Goal: Task Accomplishment & Management: Manage account settings

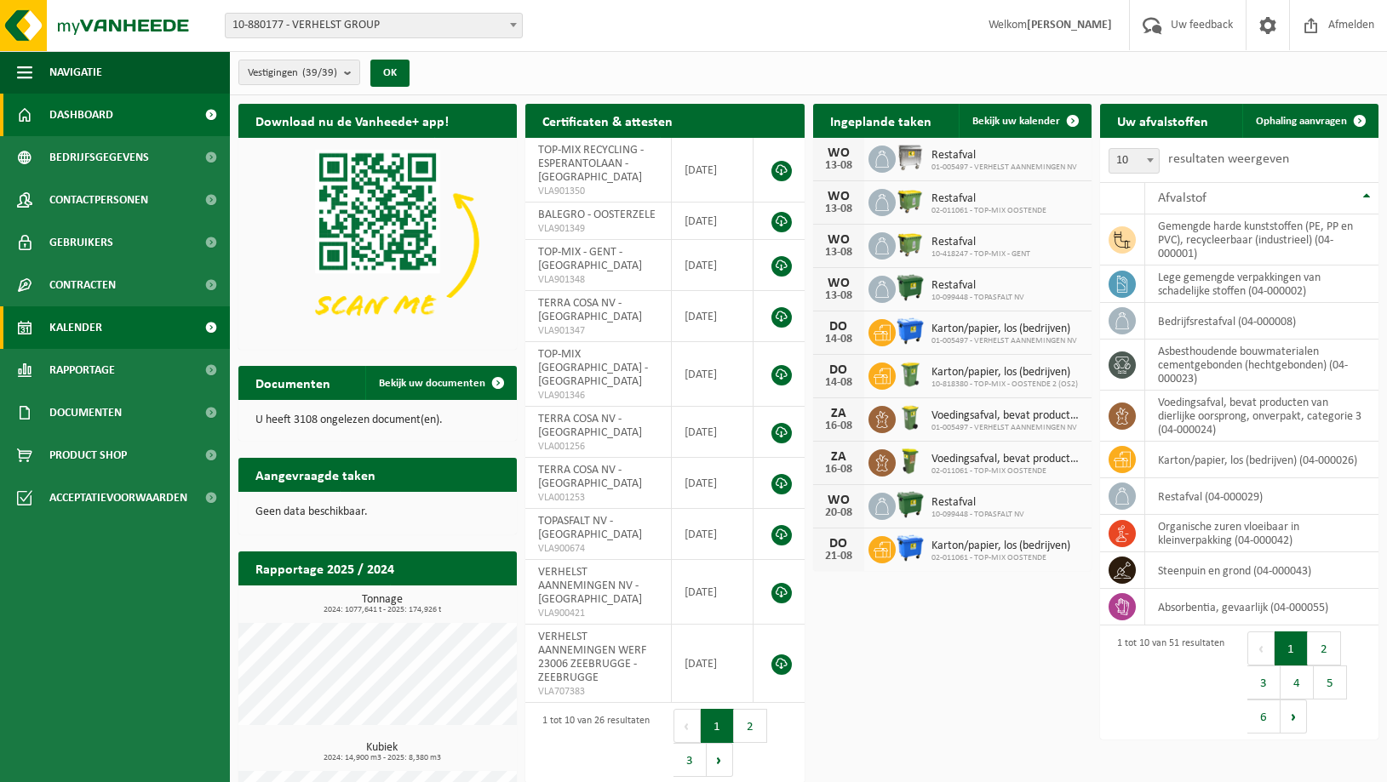
click at [74, 323] on span "Kalender" at bounding box center [75, 327] width 53 height 43
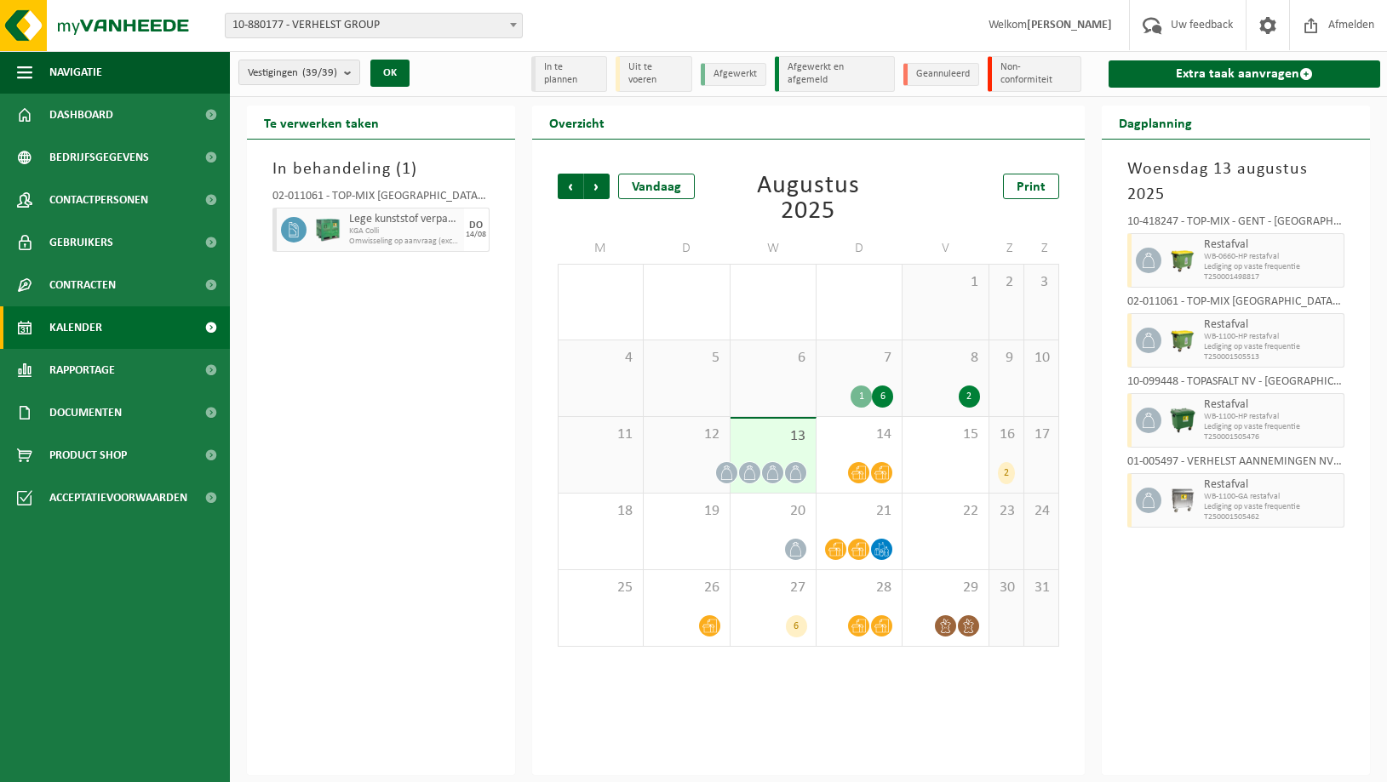
click at [1008, 454] on div "16 2" at bounding box center [1006, 455] width 34 height 76
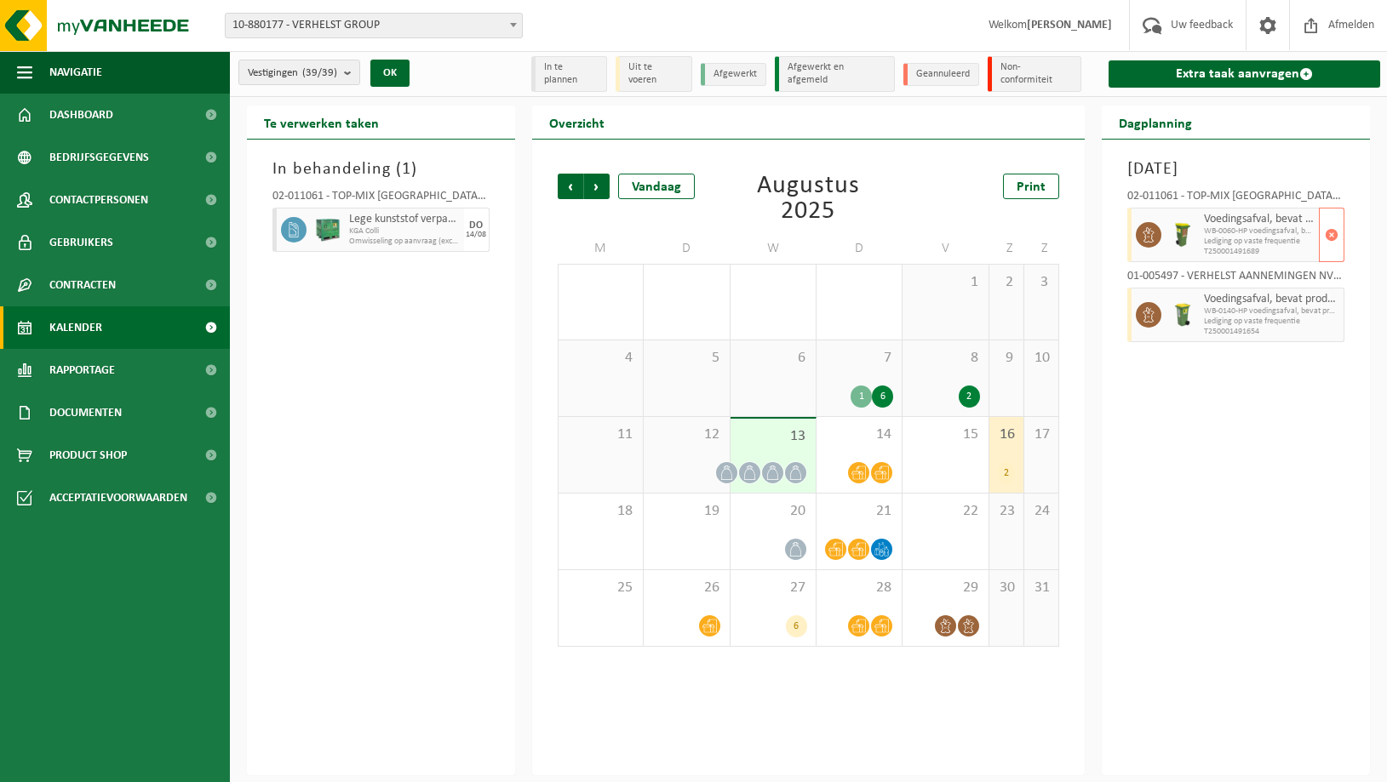
click at [1224, 237] on span "Lediging op vaste frequentie" at bounding box center [1259, 242] width 111 height 10
click at [377, 20] on span "10-880177 - VERHELST GROUP" at bounding box center [374, 26] width 296 height 24
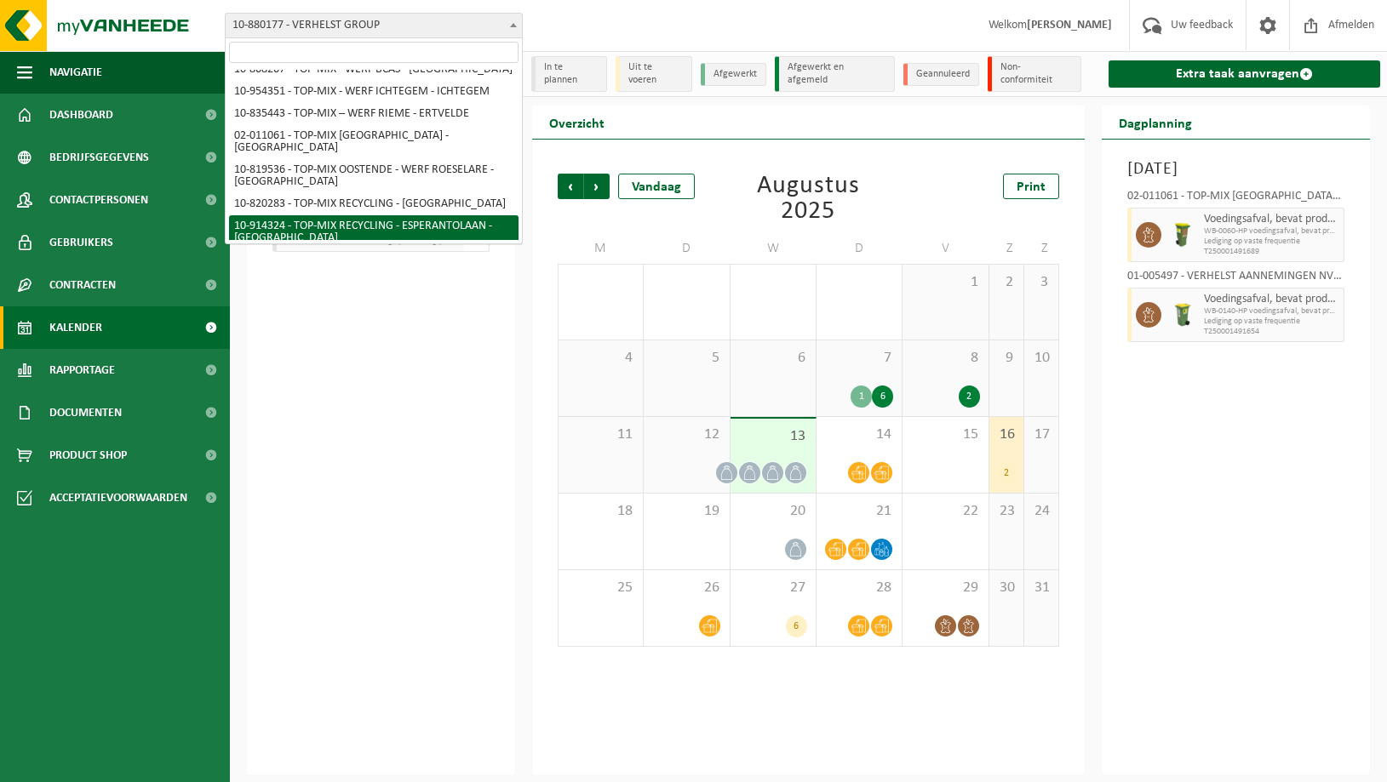
scroll to position [347, 0]
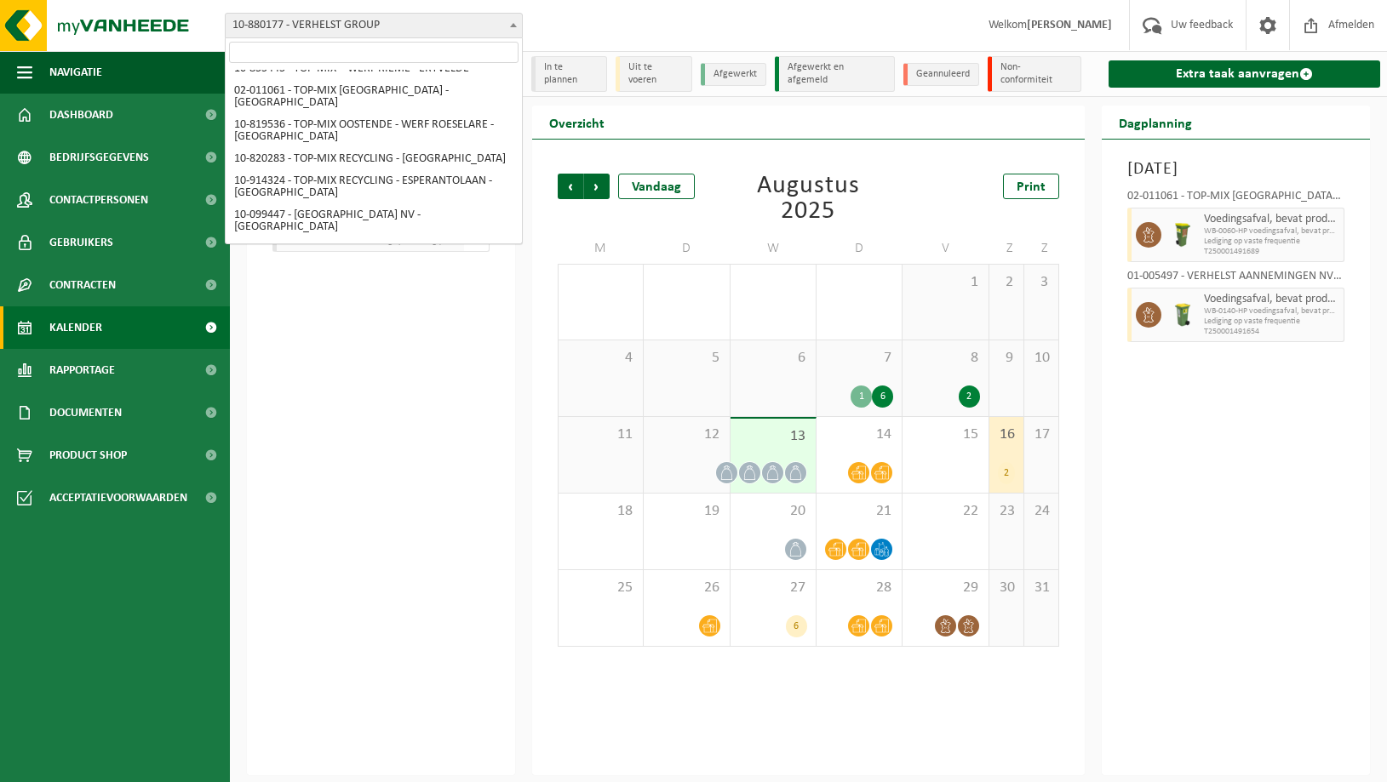
select select "211"
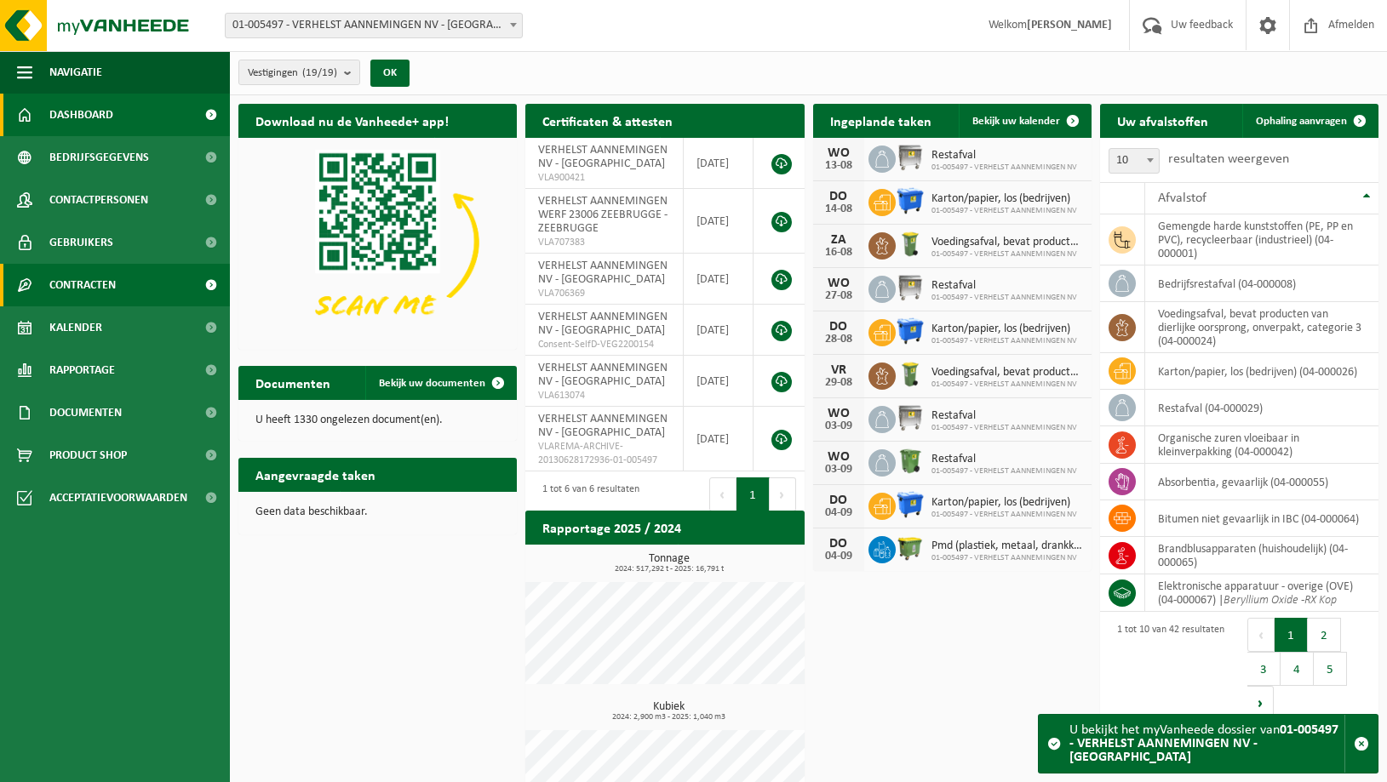
click at [66, 283] on span "Contracten" at bounding box center [82, 285] width 66 height 43
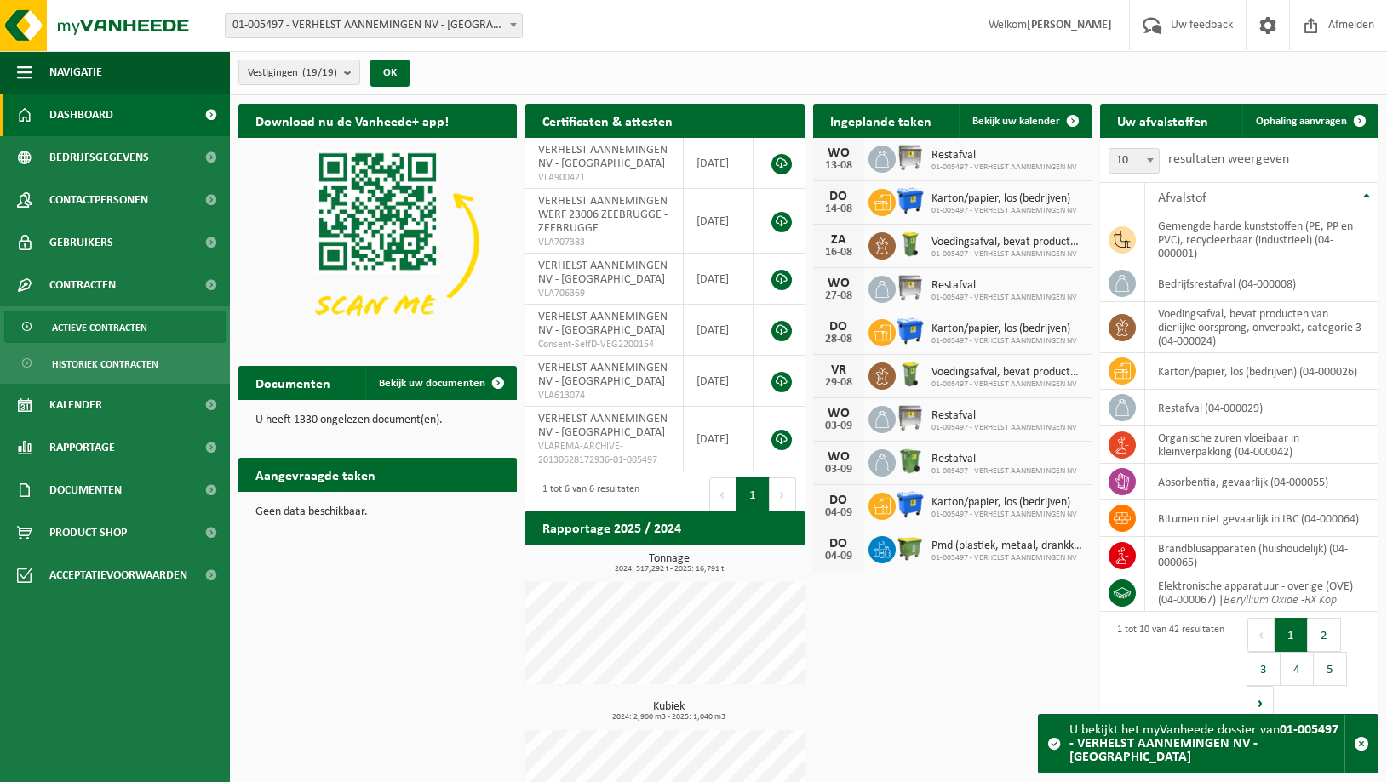
click at [94, 325] on span "Actieve contracten" at bounding box center [99, 328] width 95 height 32
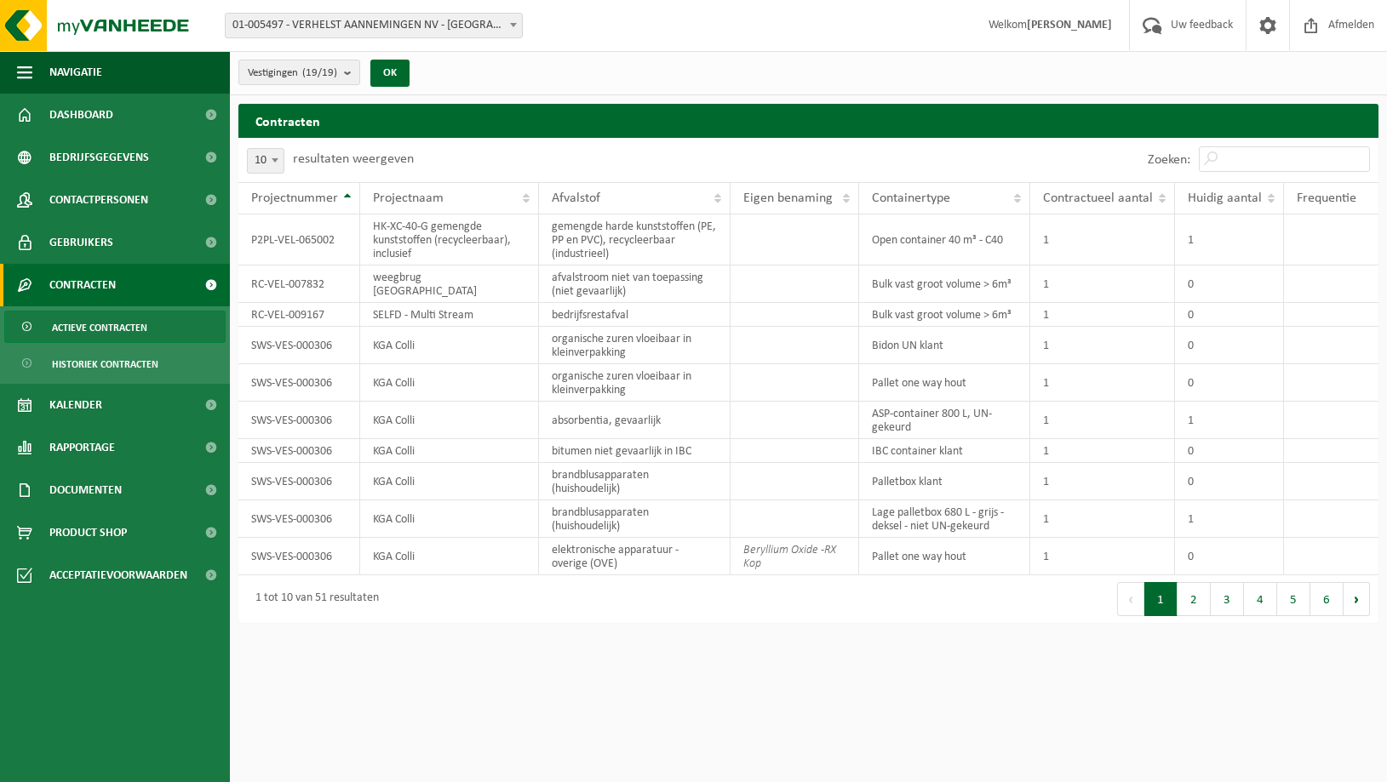
click at [280, 161] on span at bounding box center [274, 160] width 17 height 22
select select "100"
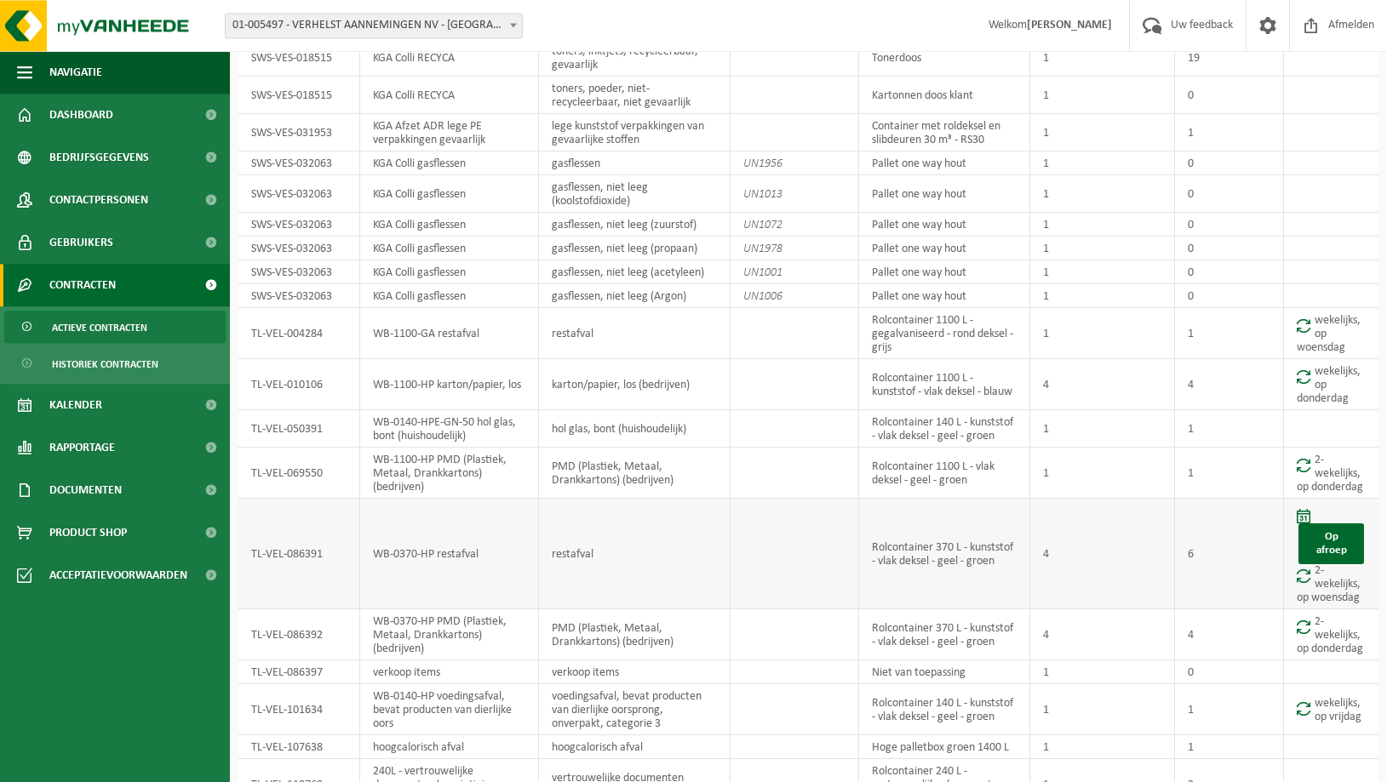
scroll to position [1445, 0]
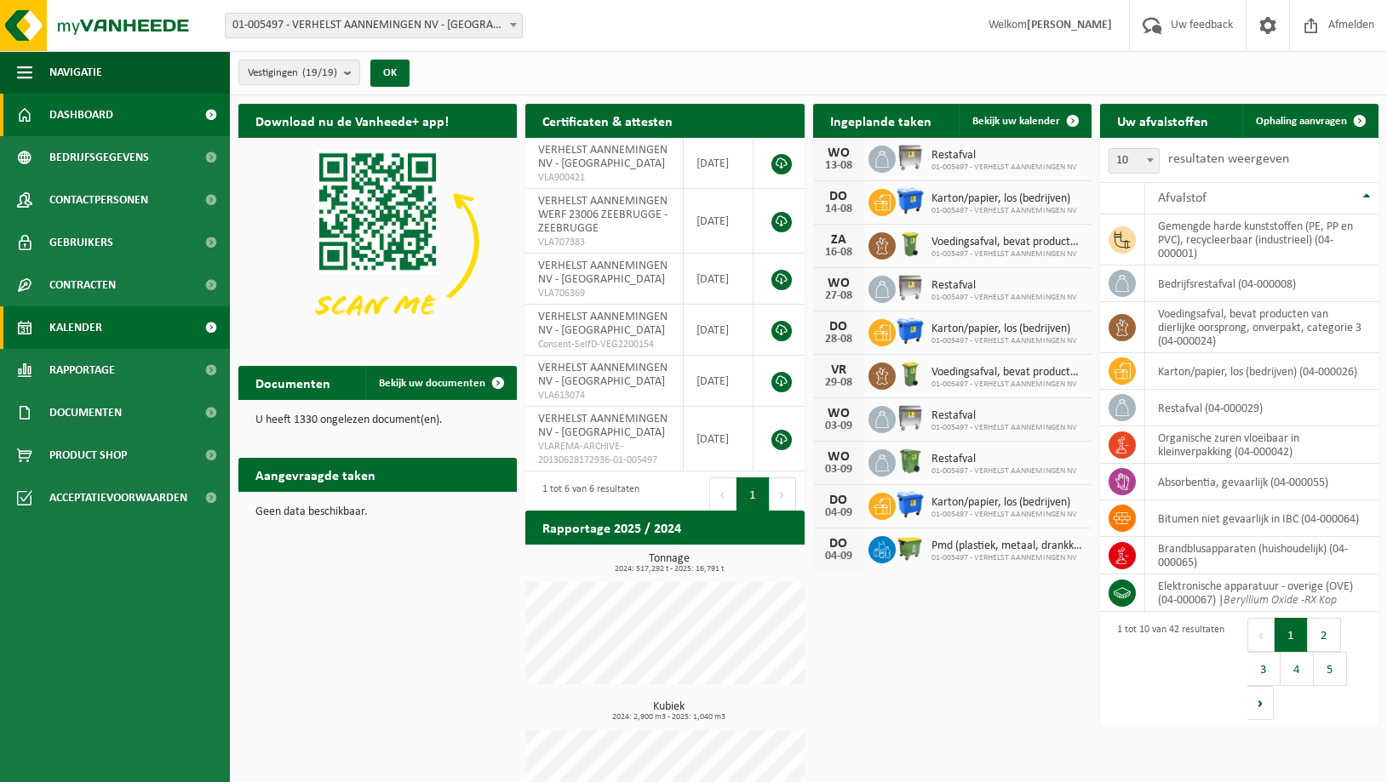
click at [86, 326] on span "Kalender" at bounding box center [75, 327] width 53 height 43
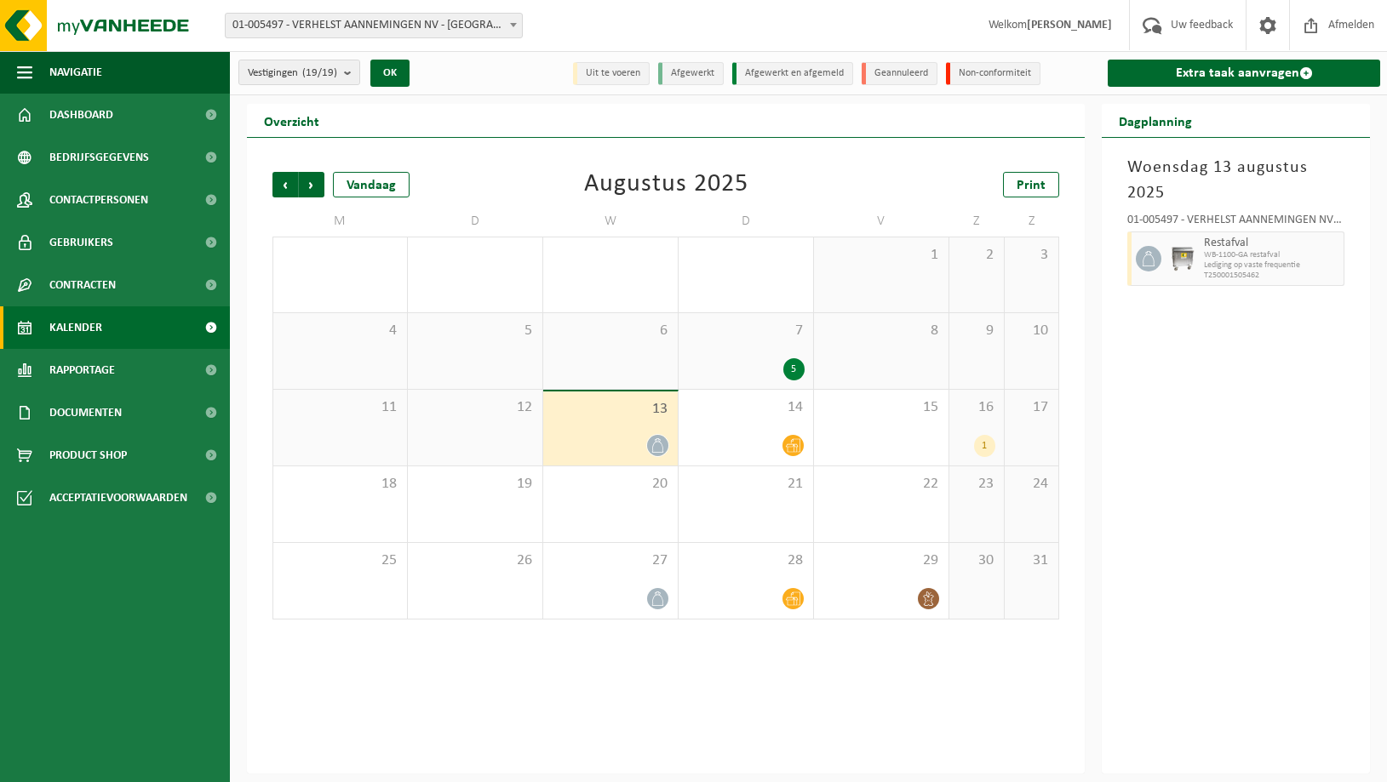
click at [978, 426] on div "16 1" at bounding box center [976, 428] width 54 height 76
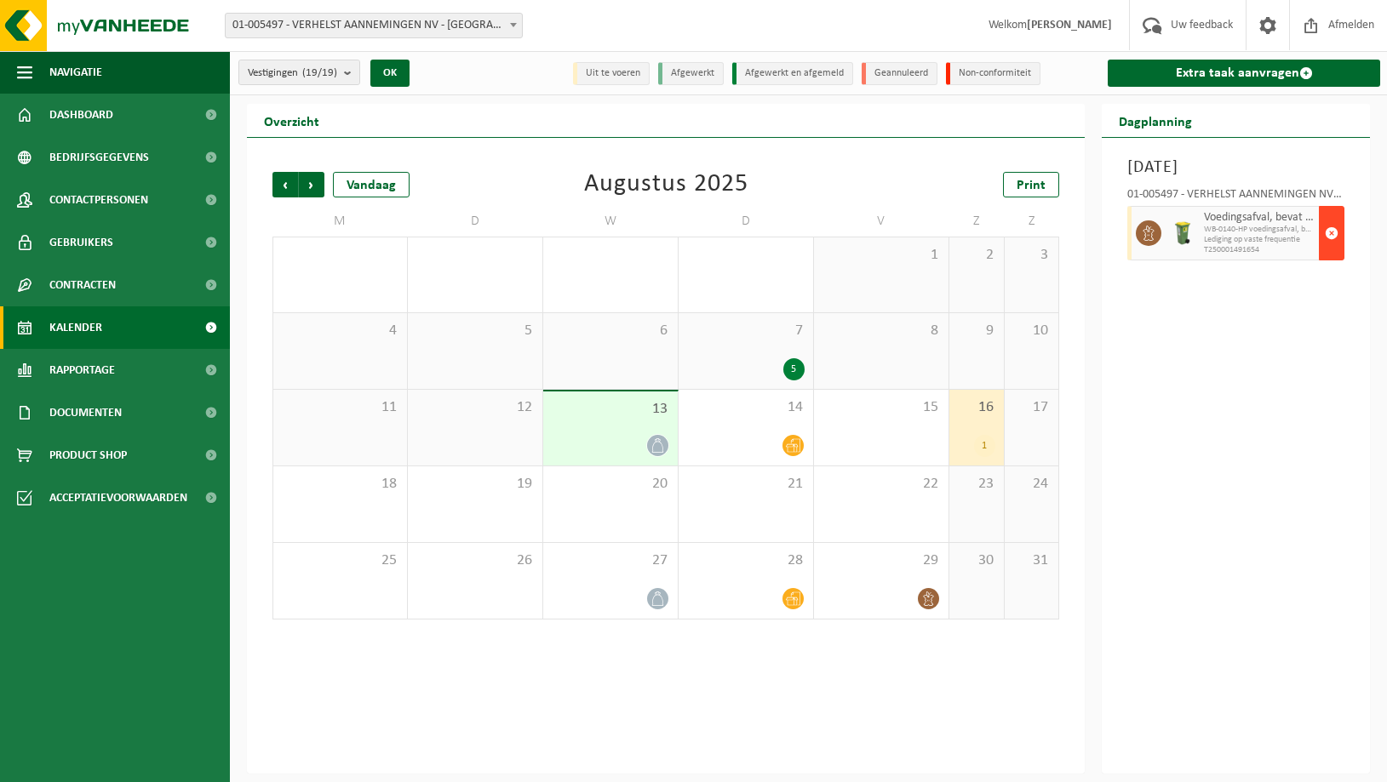
click at [1331, 232] on span "button" at bounding box center [1332, 233] width 14 height 34
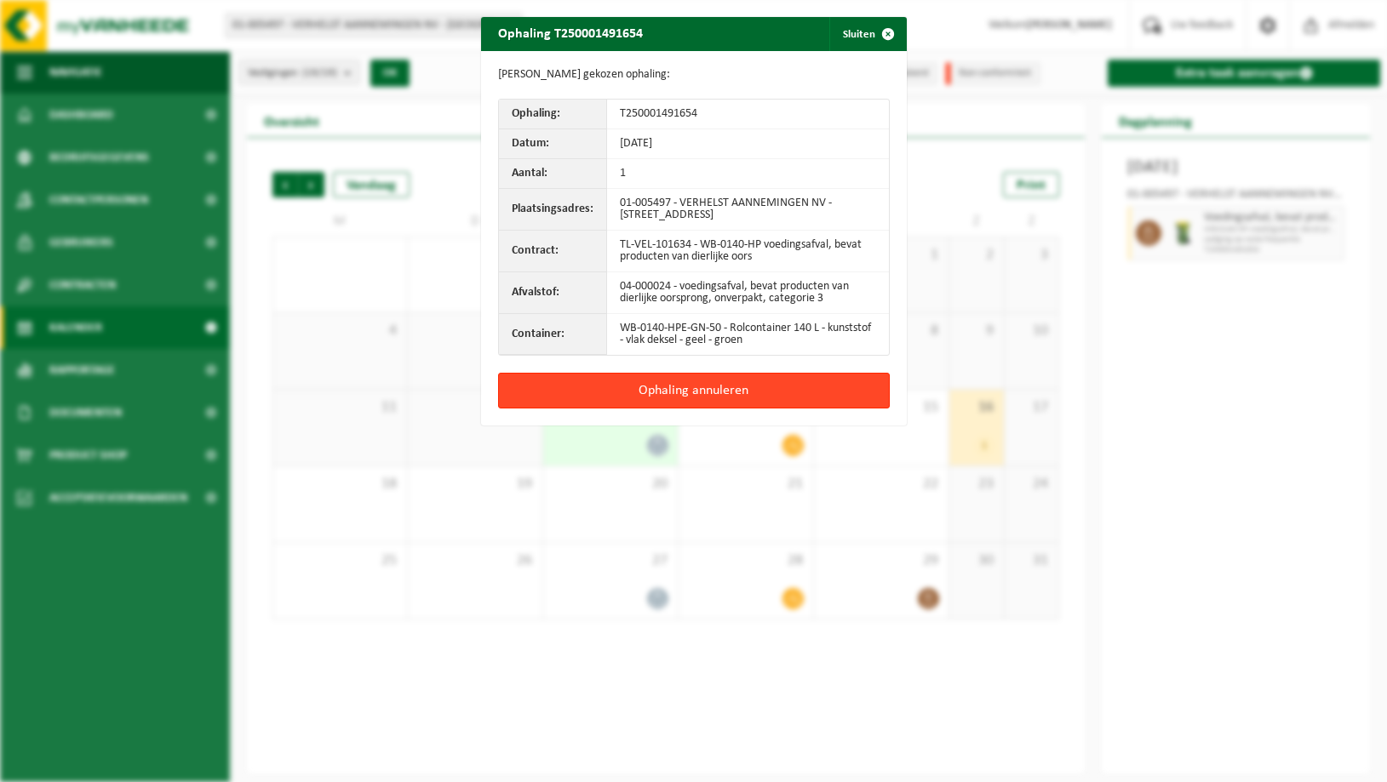
click at [670, 392] on button "Ophaling annuleren" at bounding box center [694, 391] width 392 height 36
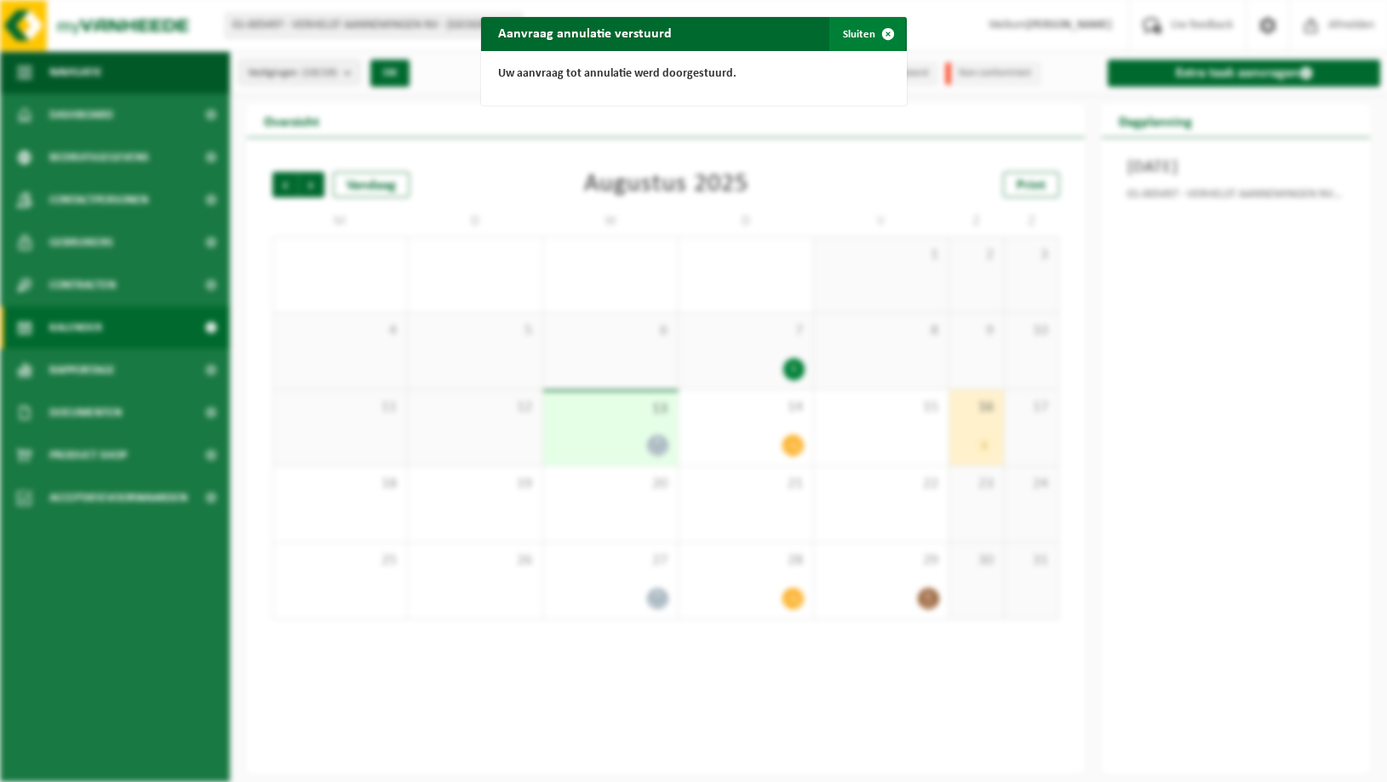
click at [856, 31] on button "Sluiten" at bounding box center [867, 34] width 76 height 34
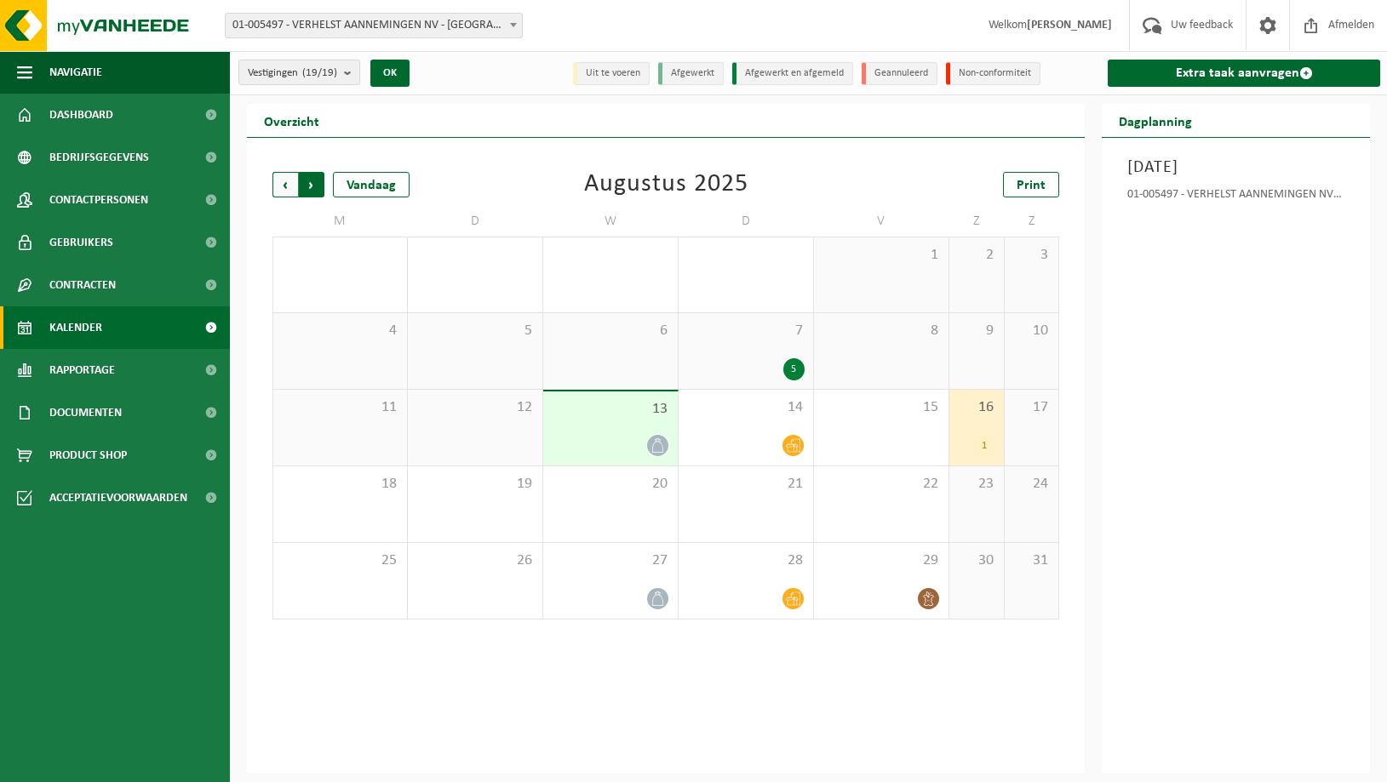
click at [283, 184] on span "Vorige" at bounding box center [285, 185] width 26 height 26
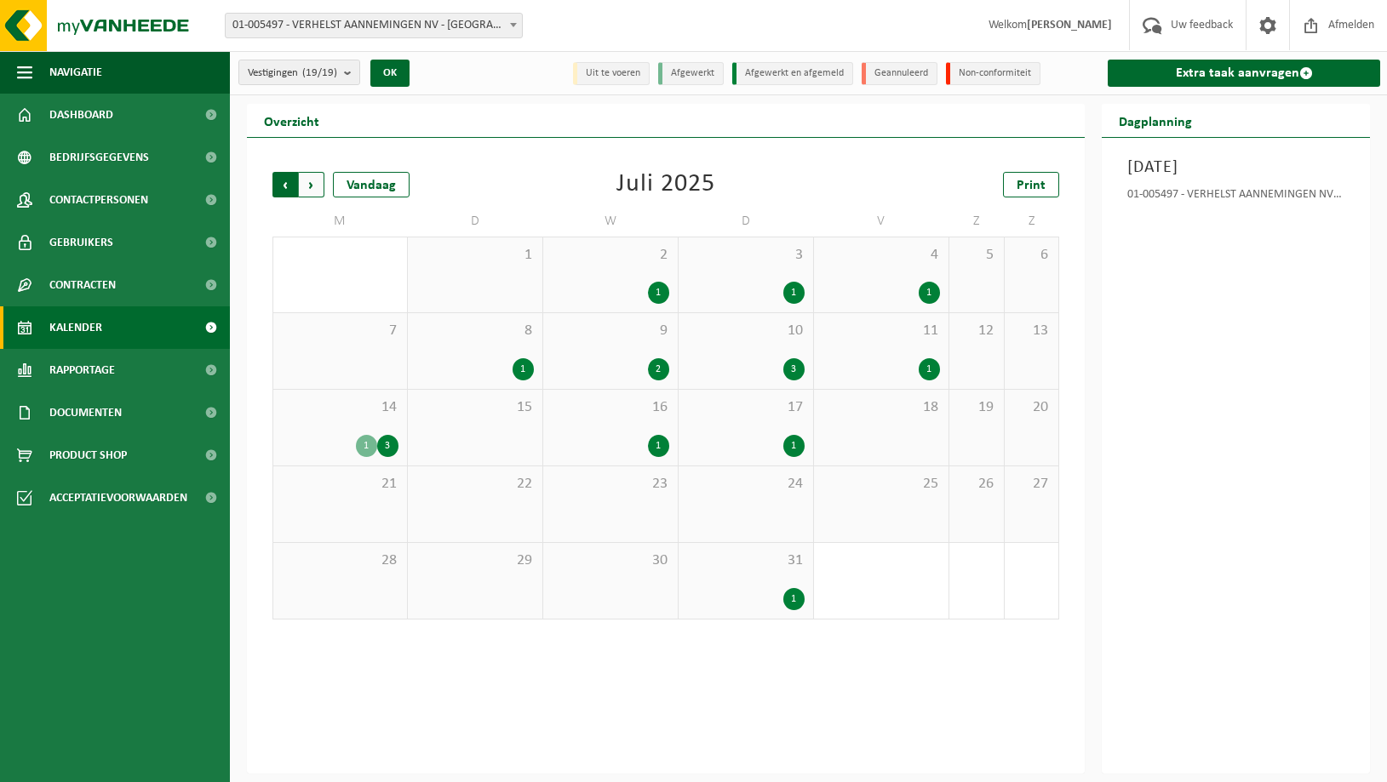
click at [310, 184] on span "Volgende" at bounding box center [312, 185] width 26 height 26
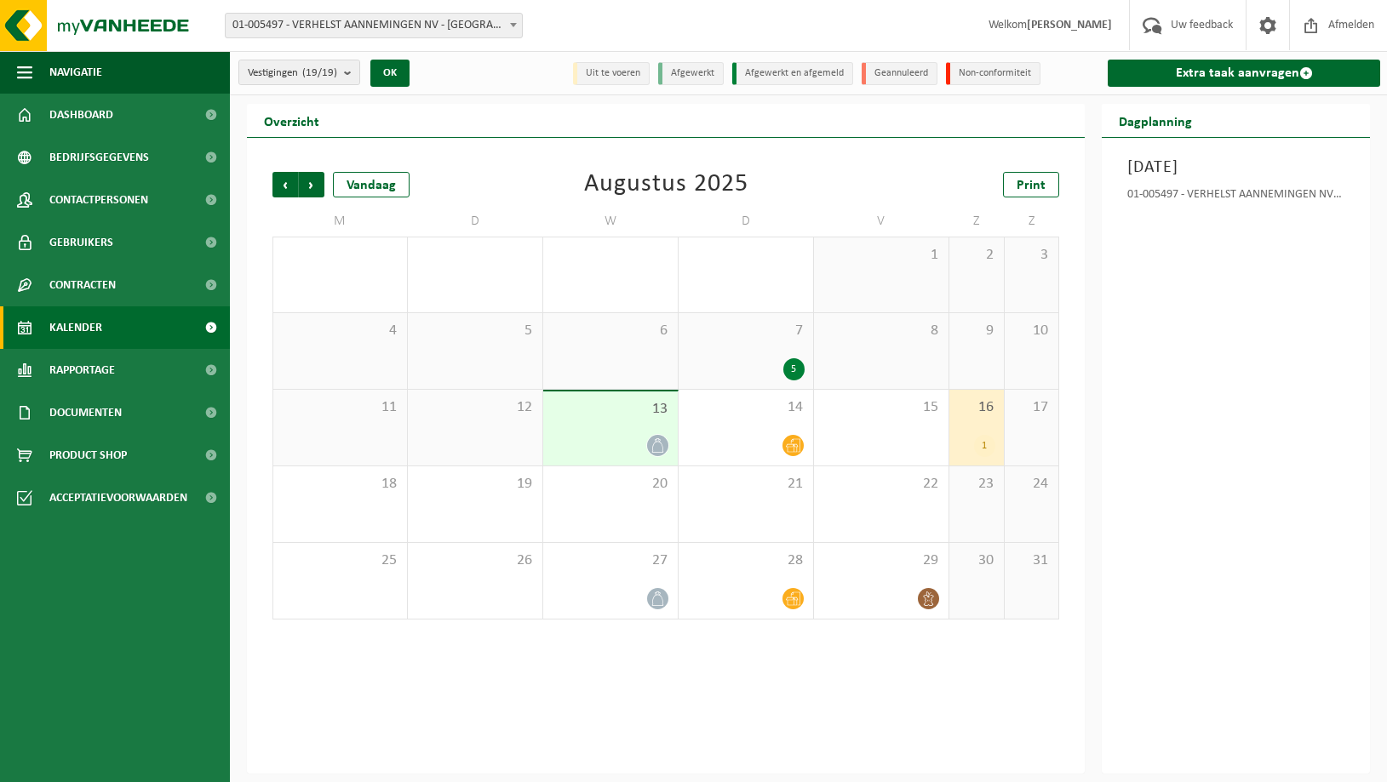
click at [392, 20] on span "01-005497 - VERHELST AANNEMINGEN NV - [GEOGRAPHIC_DATA]" at bounding box center [374, 26] width 296 height 24
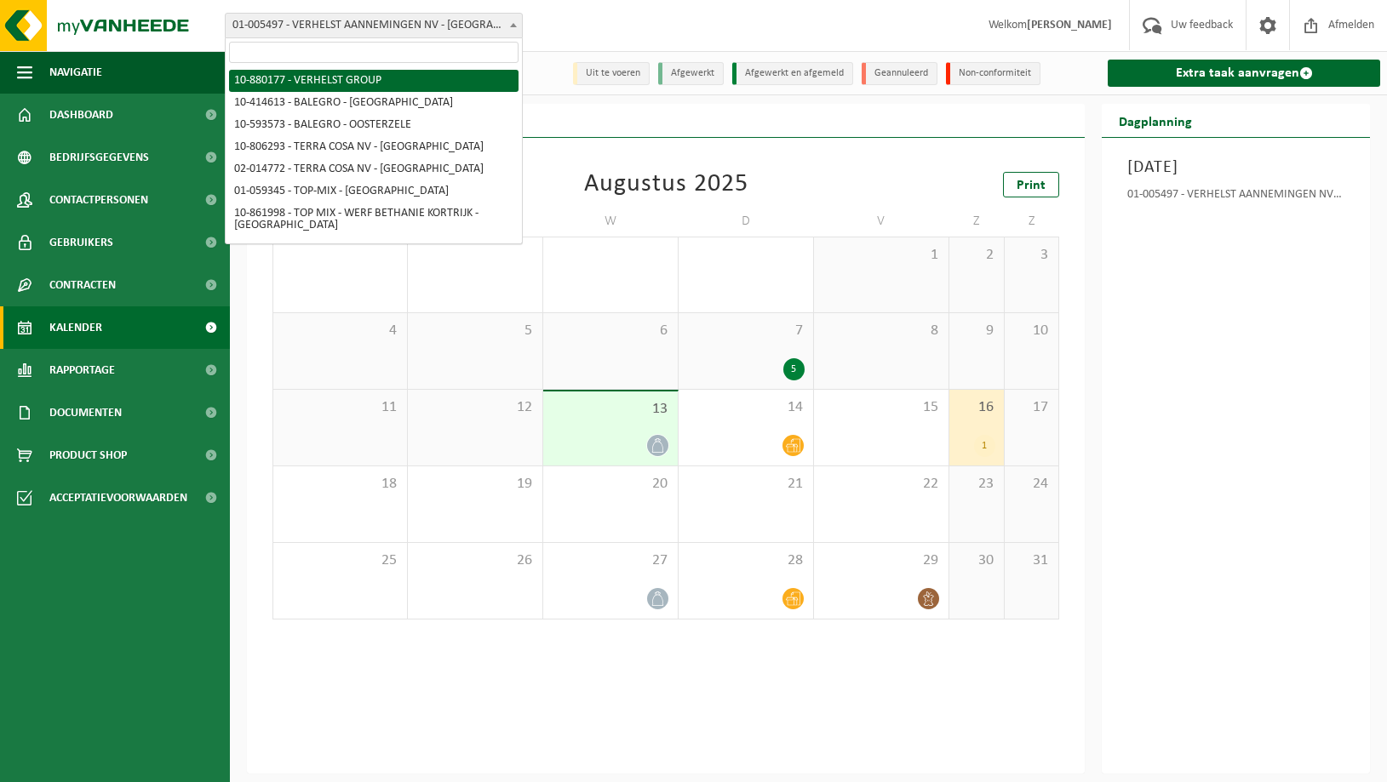
select select "109241"
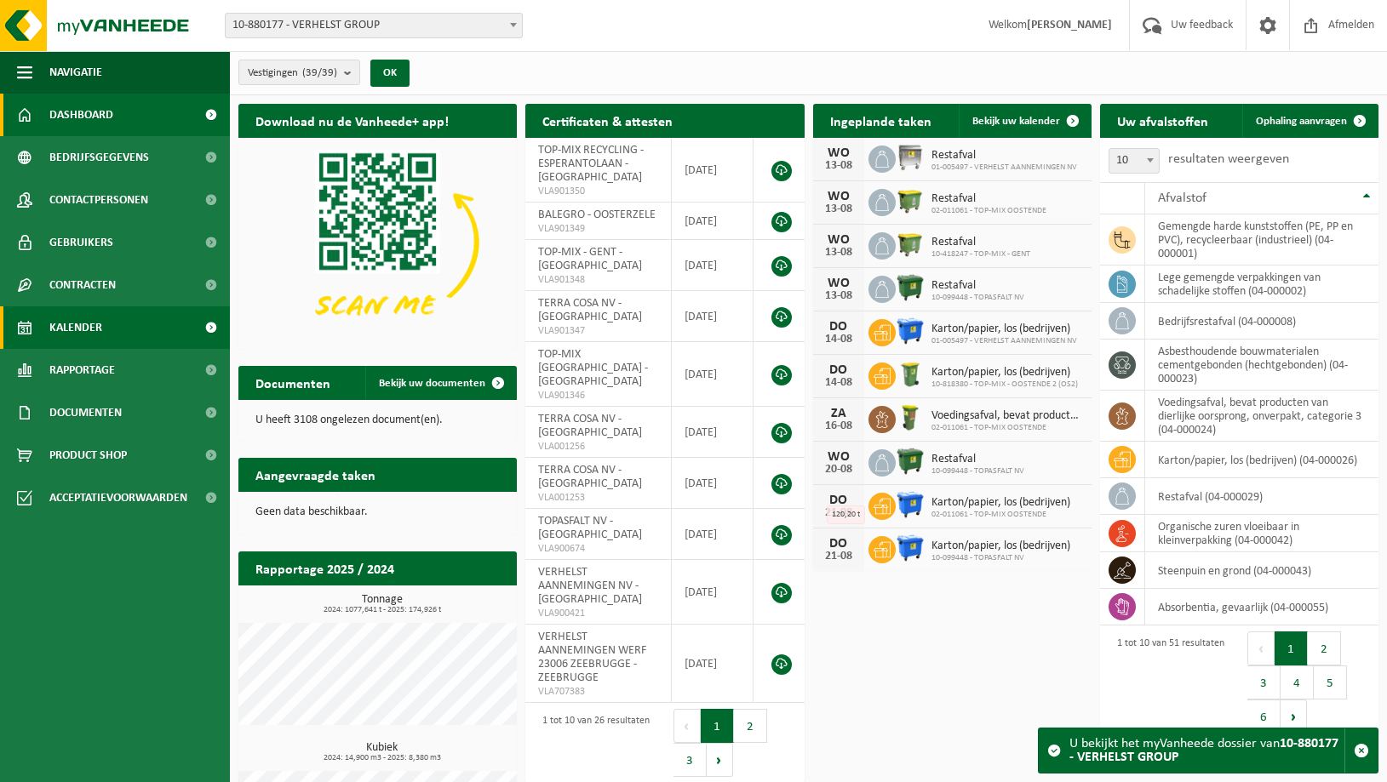
click at [84, 325] on span "Kalender" at bounding box center [75, 327] width 53 height 43
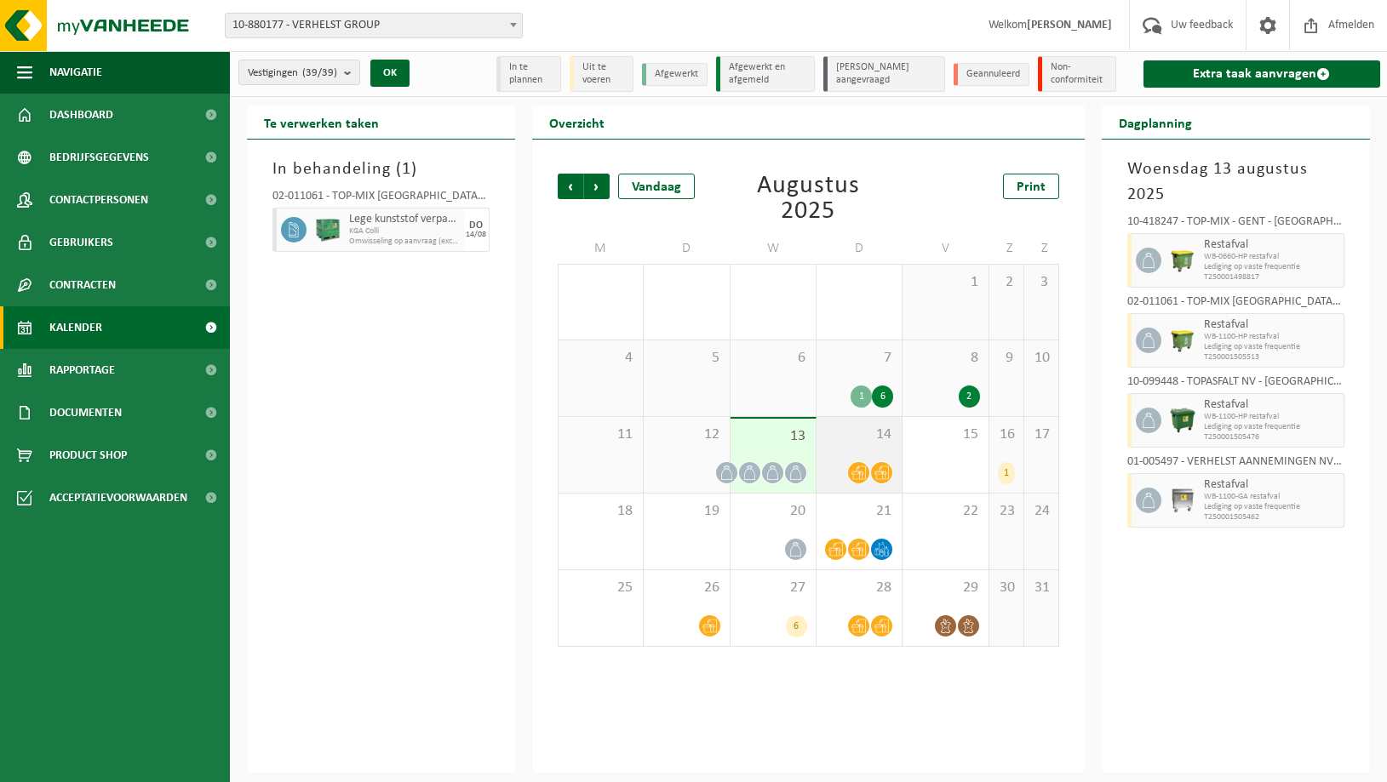
click at [834, 449] on div "14" at bounding box center [858, 455] width 85 height 76
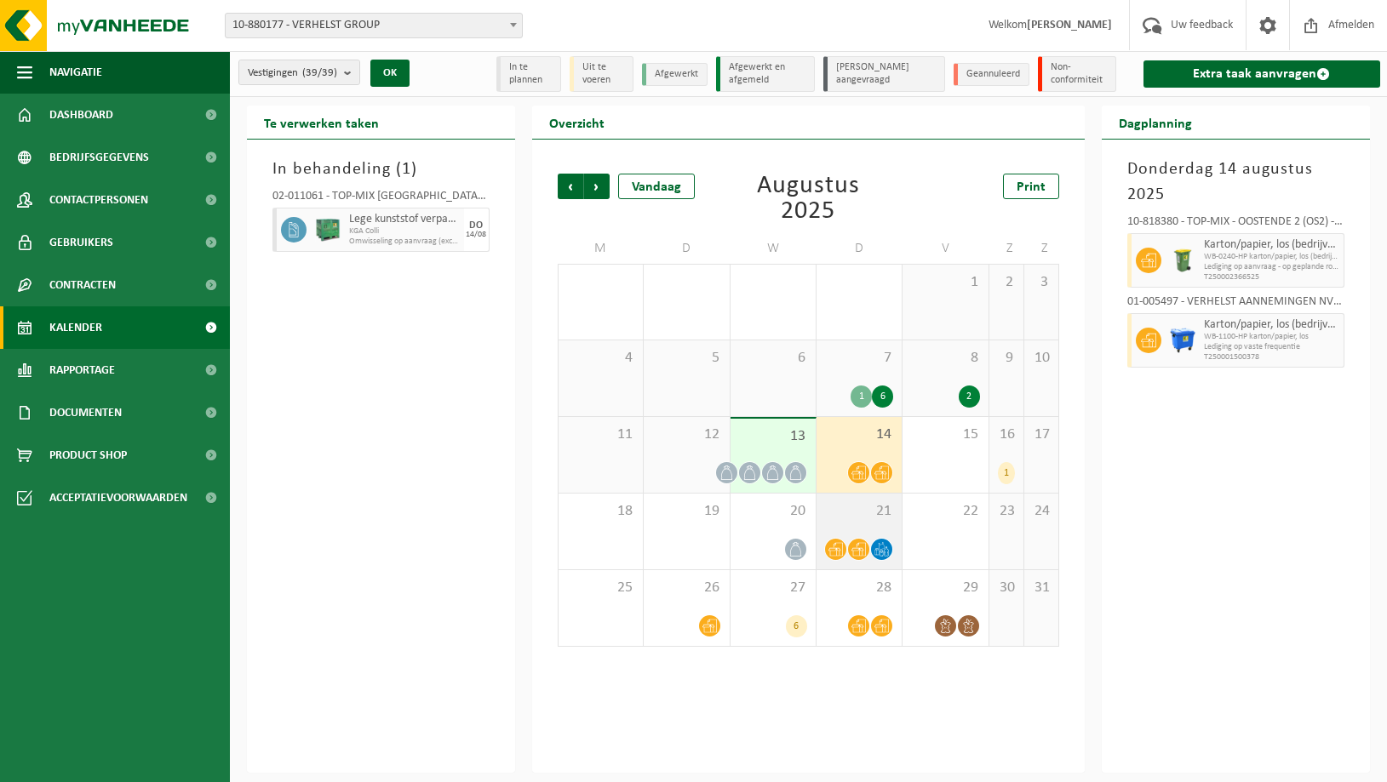
click at [856, 511] on span "21" at bounding box center [859, 511] width 68 height 19
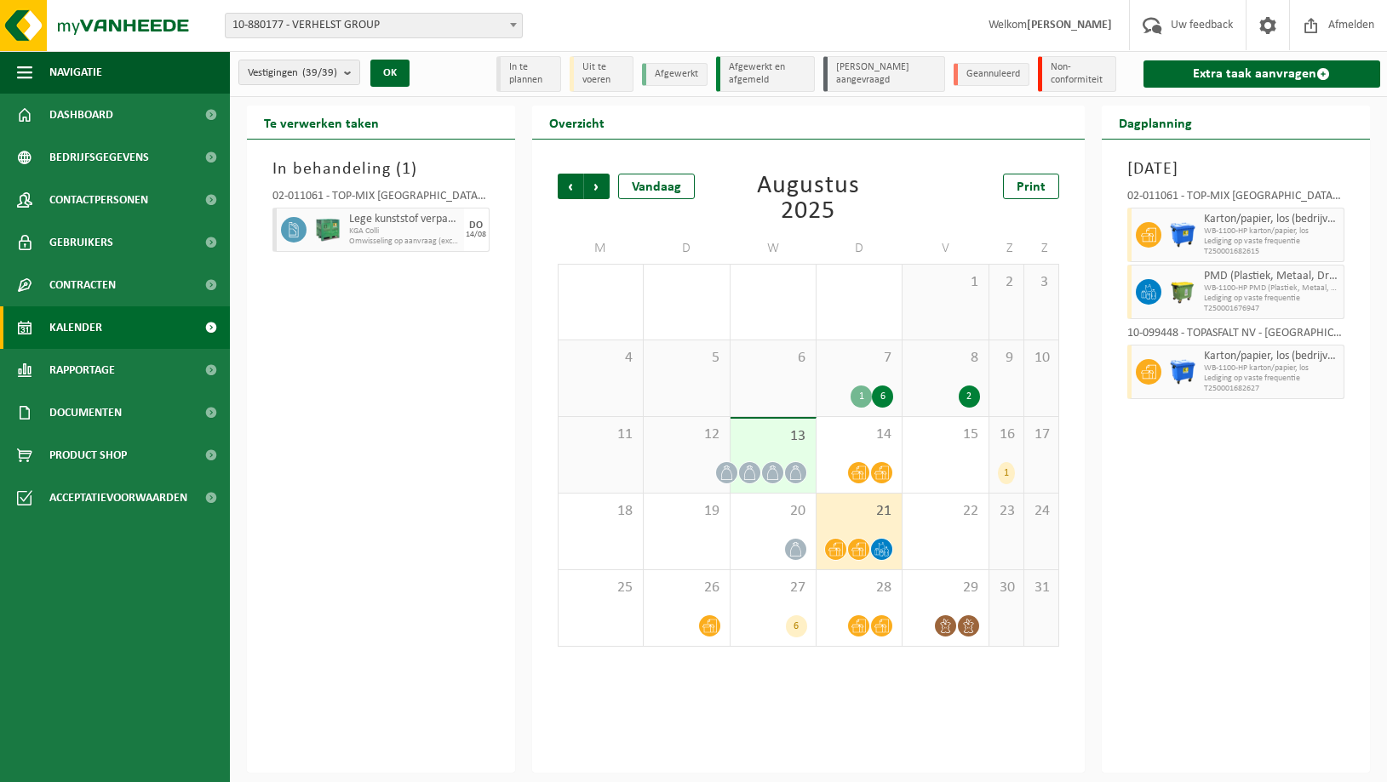
click at [1002, 472] on div "1" at bounding box center [1006, 473] width 17 height 22
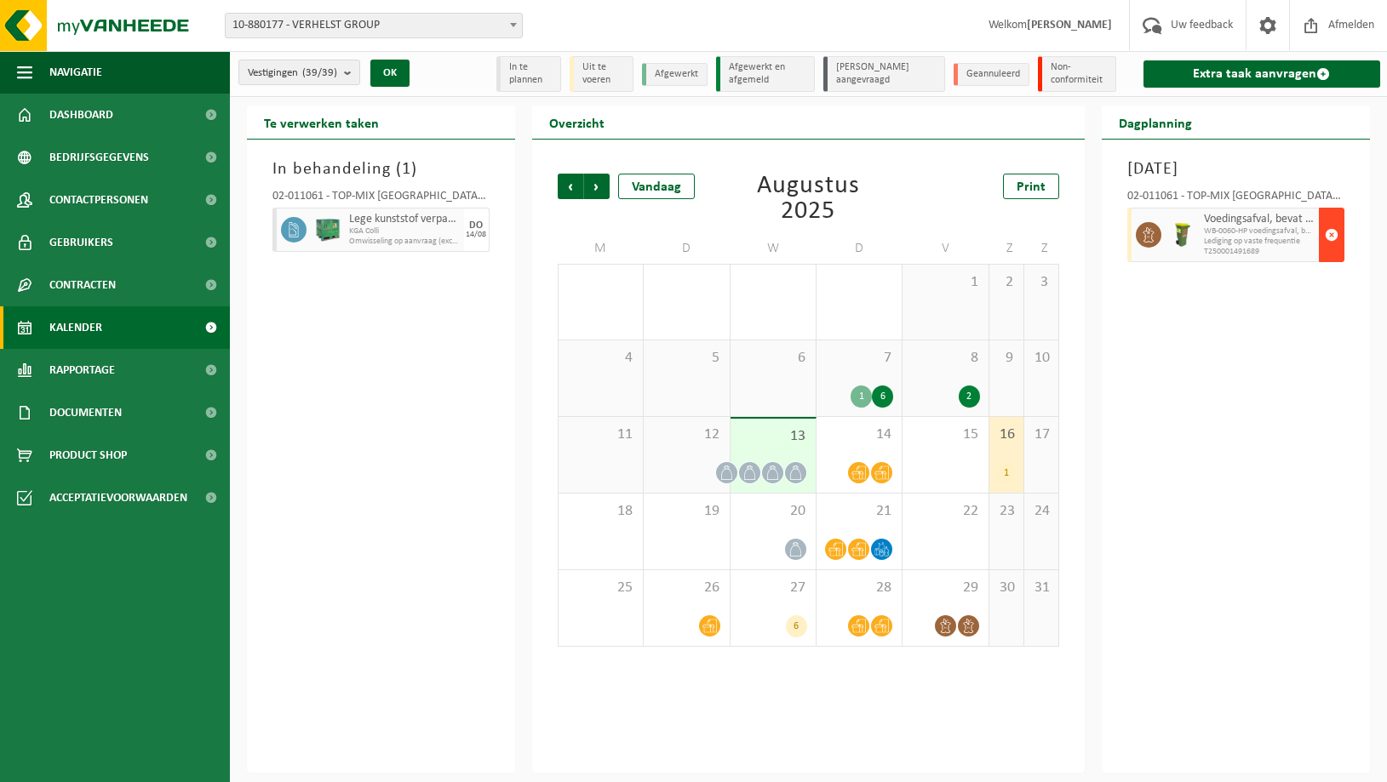
click at [1331, 233] on span "button" at bounding box center [1332, 235] width 14 height 34
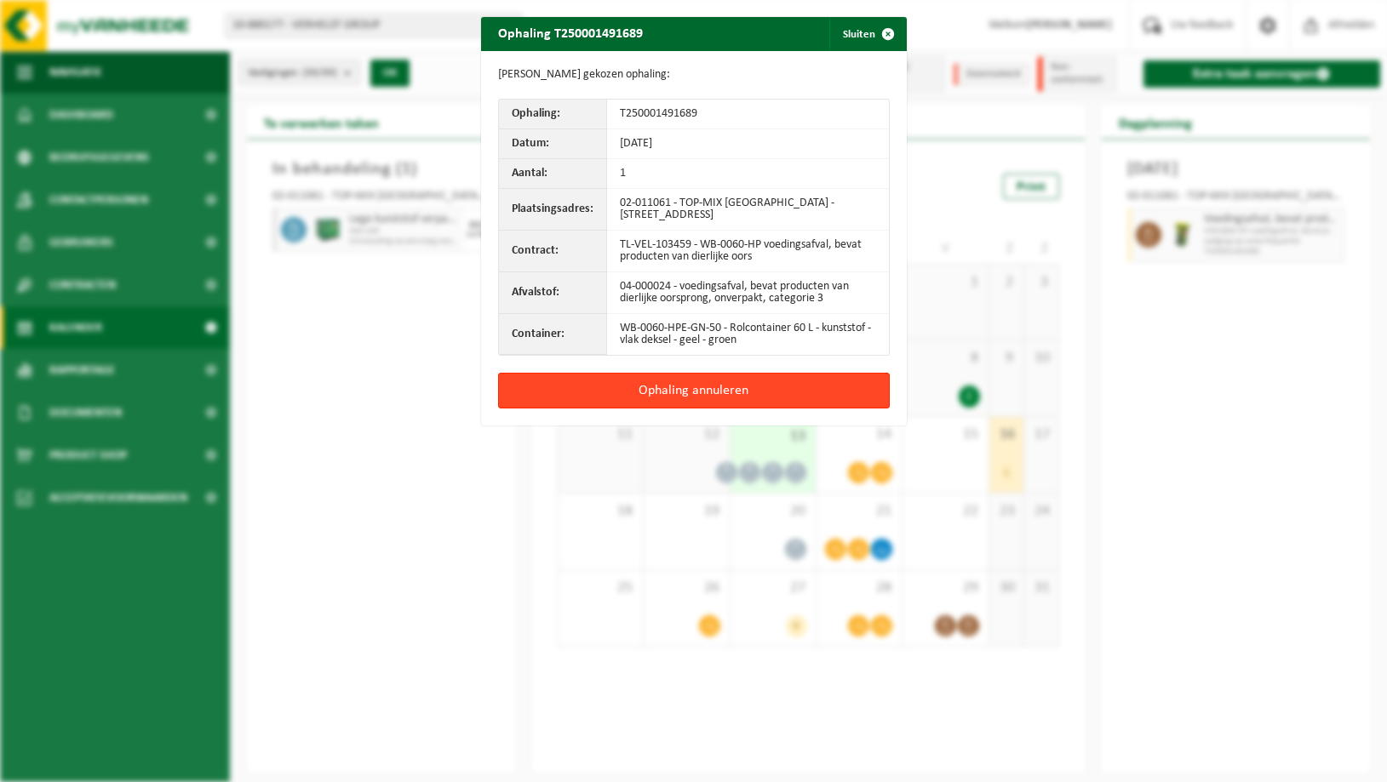
click at [692, 392] on button "Ophaling annuleren" at bounding box center [694, 391] width 392 height 36
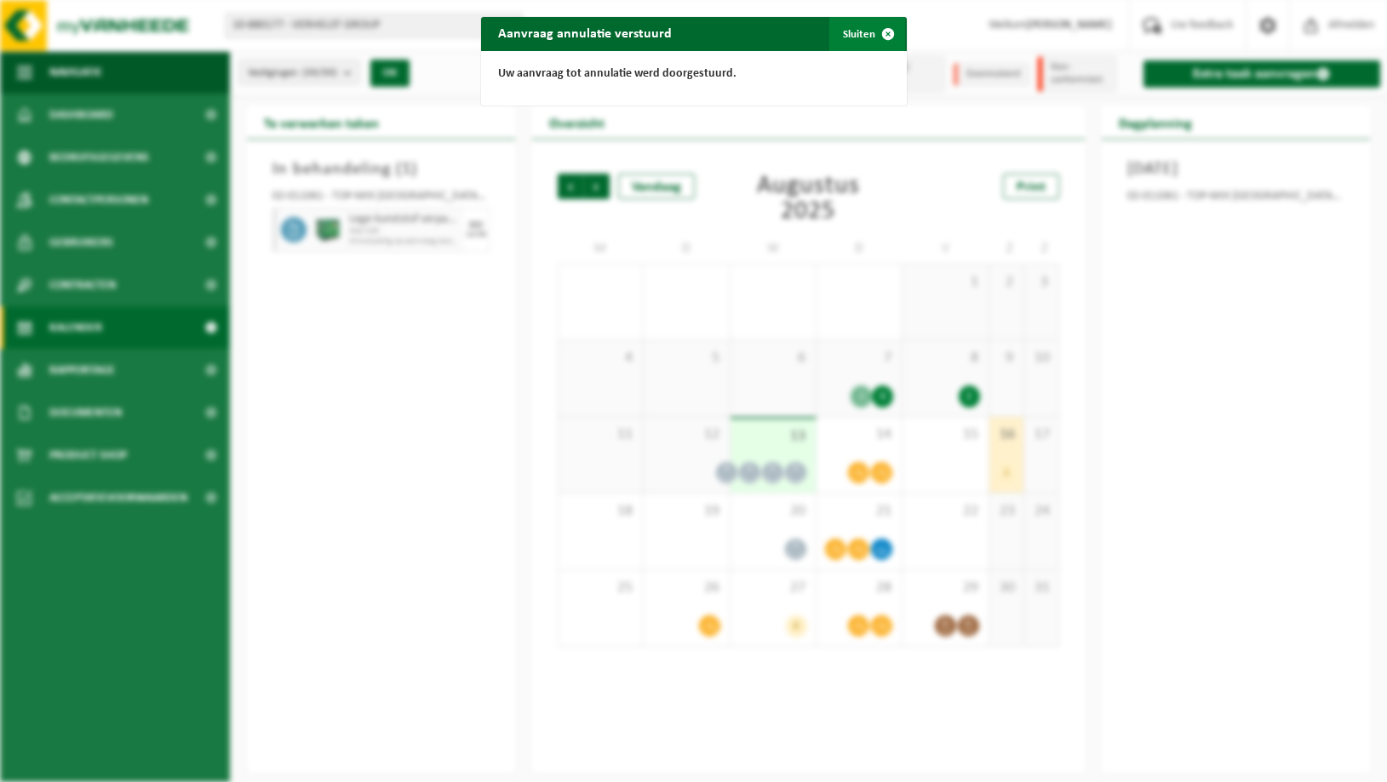
click at [847, 33] on button "Sluiten" at bounding box center [867, 34] width 76 height 34
